Goal: Task Accomplishment & Management: Use online tool/utility

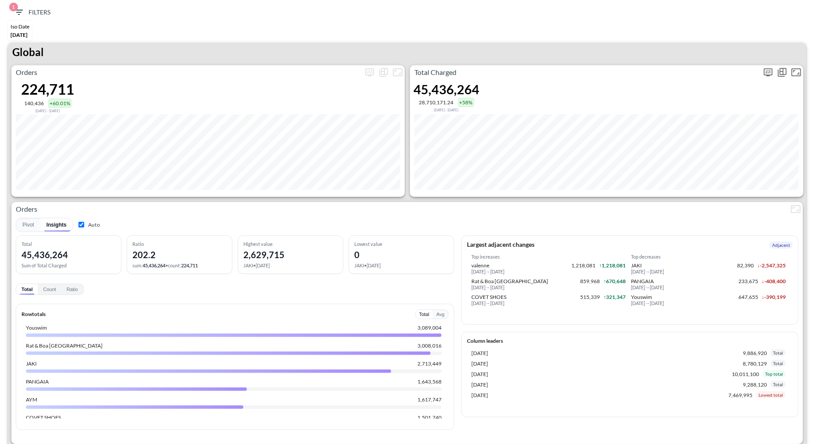
click at [767, 73] on icon "more" at bounding box center [768, 72] width 11 height 11
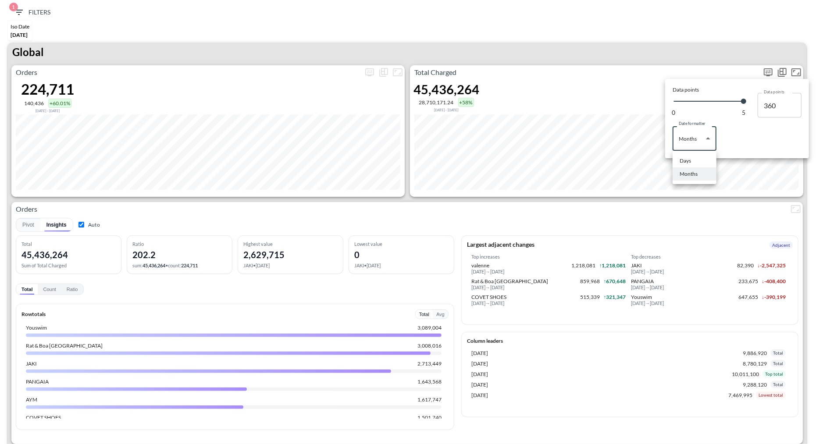
click at [681, 144] on body "BI.P.EYE, Interactive Analytics Dashboards 1 Filters Iso Date [DATE] Global Ord…" at bounding box center [408, 222] width 816 height 444
click at [685, 164] on div "Days" at bounding box center [685, 161] width 11 height 8
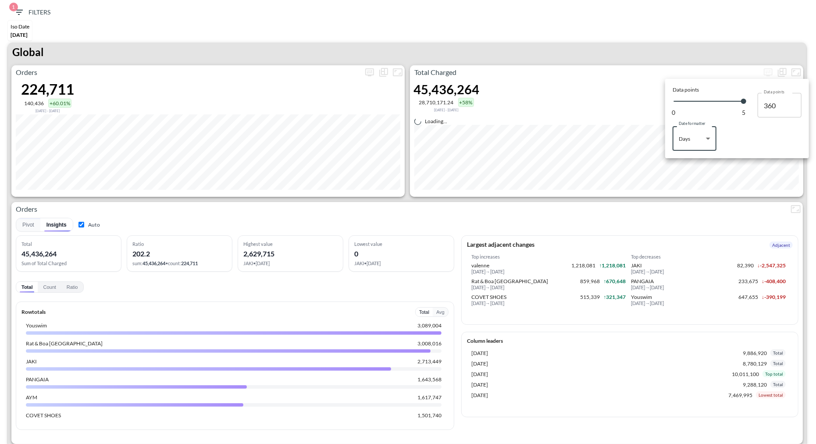
type input "Days"
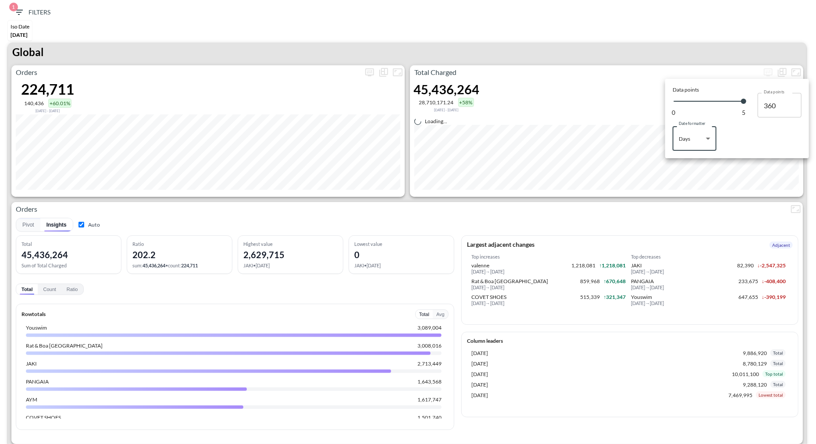
click at [639, 51] on div at bounding box center [408, 222] width 816 height 444
type input "142"
click at [639, 51] on div at bounding box center [408, 222] width 816 height 444
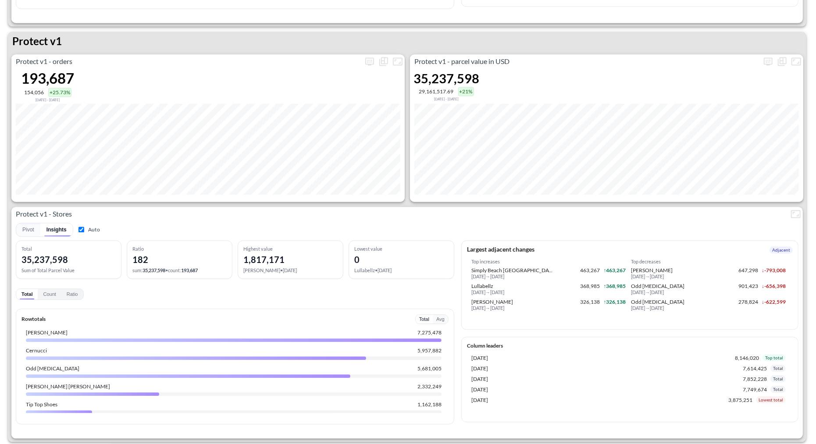
scroll to position [1044, 0]
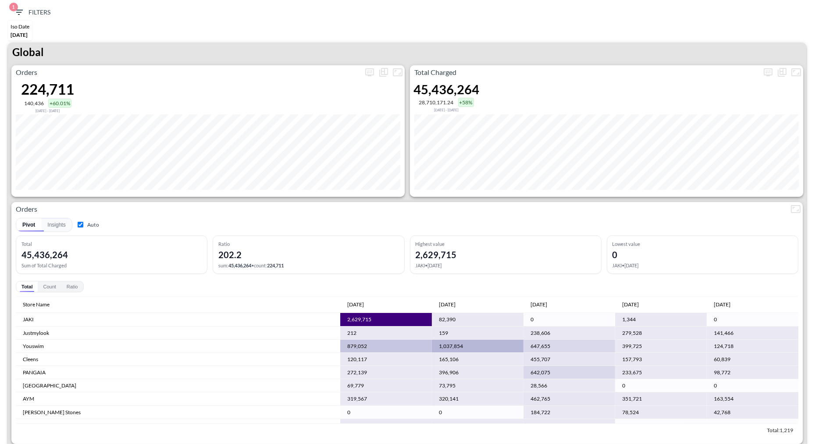
scroll to position [1044, 0]
